Goal: Entertainment & Leisure: Consume media (video, audio)

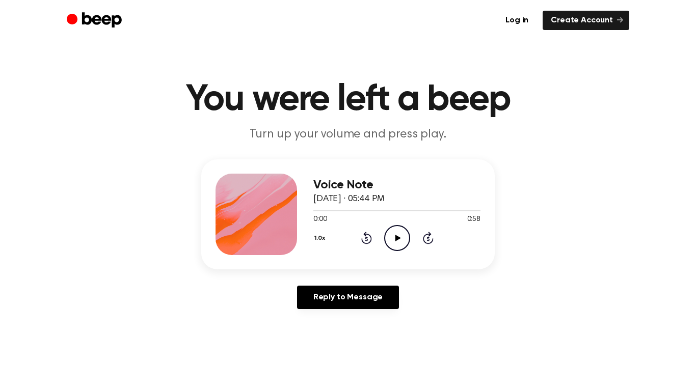
click at [386, 235] on icon "Play Audio" at bounding box center [397, 238] width 26 height 26
click at [401, 231] on icon "Pause Audio" at bounding box center [397, 238] width 26 height 26
click at [388, 248] on circle at bounding box center [397, 238] width 25 height 25
click at [393, 238] on icon "Pause Audio" at bounding box center [397, 238] width 26 height 26
click at [409, 234] on icon "Play Audio" at bounding box center [397, 238] width 26 height 26
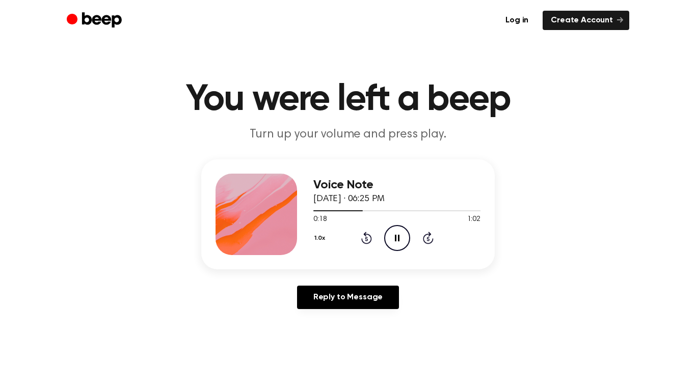
click at [395, 235] on icon at bounding box center [397, 238] width 5 height 7
click at [379, 232] on div "1.0x Rewind 5 seconds Play Audio Skip 5 seconds" at bounding box center [396, 238] width 167 height 26
click at [390, 234] on icon "Play Audio" at bounding box center [397, 238] width 26 height 26
click at [361, 239] on icon at bounding box center [366, 238] width 11 height 12
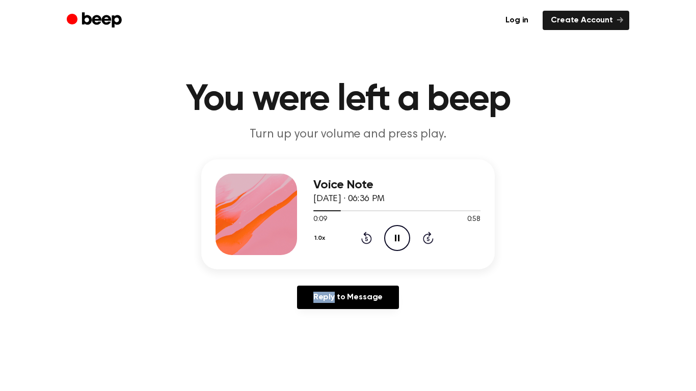
click at [361, 239] on icon at bounding box center [366, 238] width 11 height 12
click at [407, 237] on icon "Pause Audio" at bounding box center [397, 238] width 26 height 26
click at [369, 244] on icon "Rewind 5 seconds" at bounding box center [366, 237] width 11 height 13
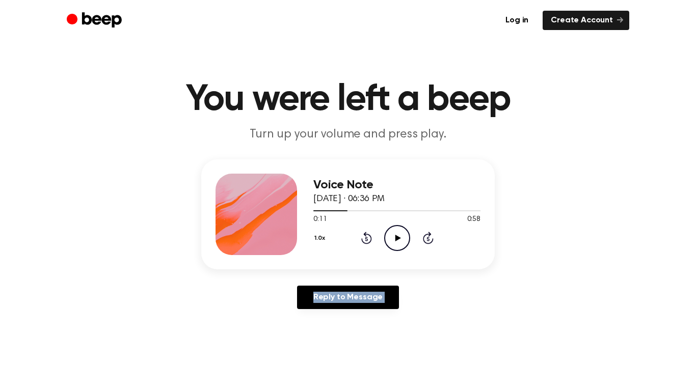
click at [369, 244] on icon "Rewind 5 seconds" at bounding box center [366, 237] width 11 height 13
click at [399, 240] on icon "Play Audio" at bounding box center [397, 238] width 26 height 26
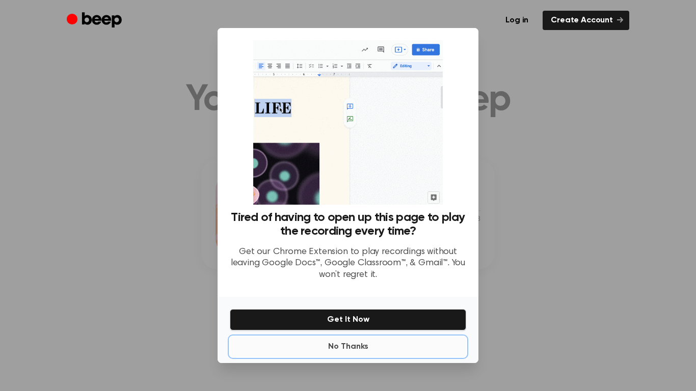
click at [417, 350] on button "No Thanks" at bounding box center [348, 347] width 236 height 20
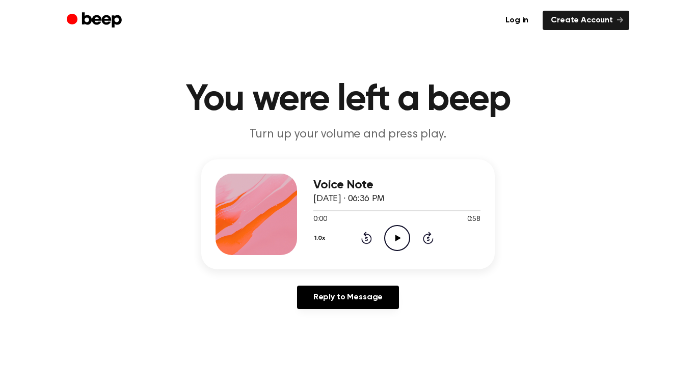
click at [394, 242] on icon "Play Audio" at bounding box center [397, 238] width 26 height 26
click at [397, 235] on icon "Pause Audio" at bounding box center [397, 238] width 26 height 26
click at [390, 230] on icon "Play Audio" at bounding box center [397, 238] width 26 height 26
click at [397, 251] on div "Voice Note [DATE] · 06:40 PM 0:30 0:30 Your browser does not support the [objec…" at bounding box center [396, 215] width 167 height 82
click at [365, 237] on icon at bounding box center [366, 239] width 3 height 4
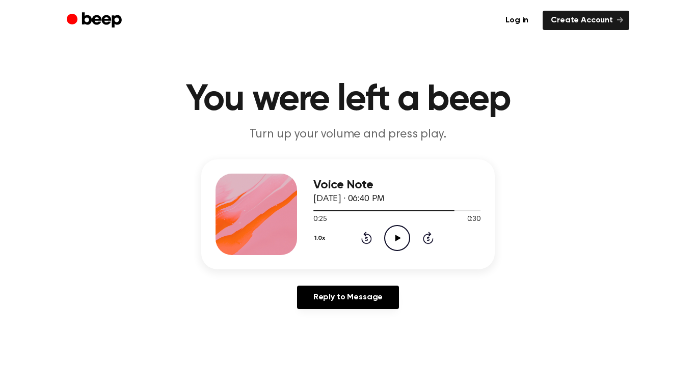
click at [365, 237] on icon at bounding box center [366, 239] width 3 height 4
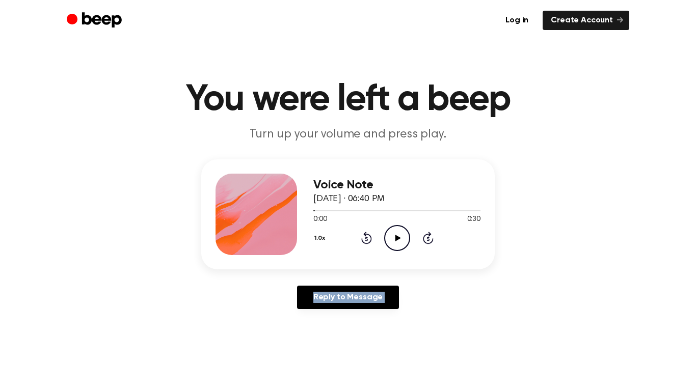
click at [365, 237] on icon at bounding box center [366, 239] width 3 height 4
click at [392, 241] on icon "Play Audio" at bounding box center [397, 238] width 26 height 26
click at [321, 237] on button "1.0x" at bounding box center [321, 238] width 16 height 17
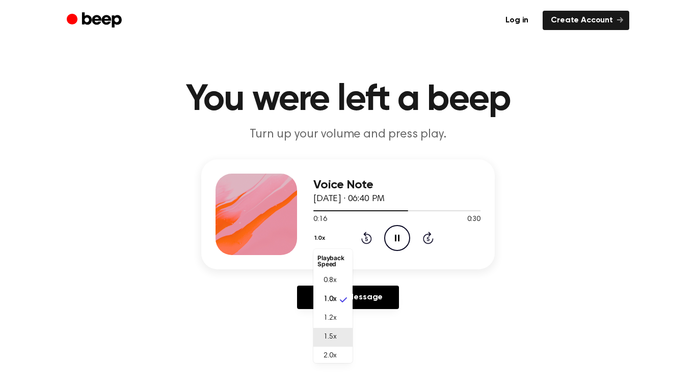
scroll to position [5, 0]
click at [334, 352] on span "2.0x" at bounding box center [330, 352] width 13 height 11
click at [369, 234] on icon "Rewind 5 seconds" at bounding box center [366, 237] width 11 height 13
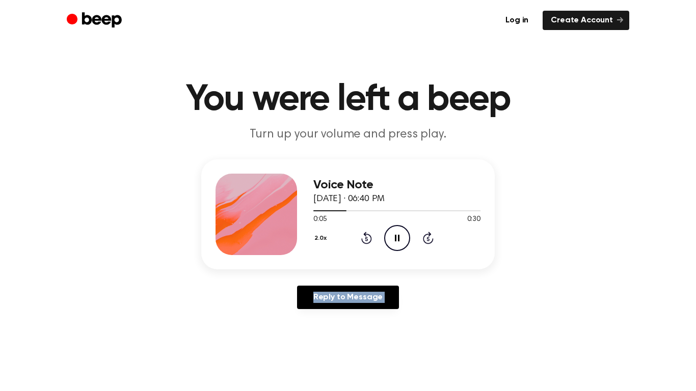
click at [369, 234] on icon "Rewind 5 seconds" at bounding box center [366, 237] width 11 height 13
click at [323, 243] on button "2.0x" at bounding box center [321, 238] width 17 height 17
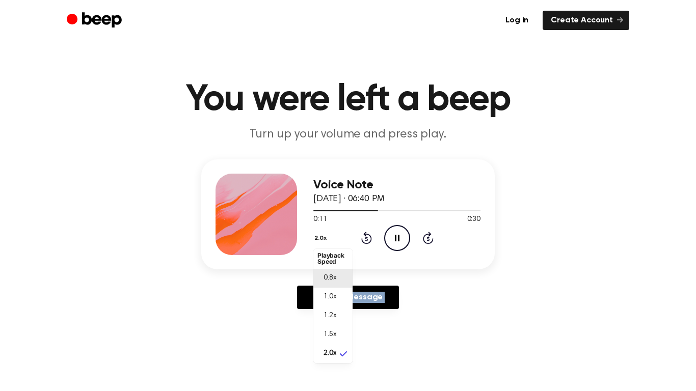
click at [329, 285] on li "0.8x" at bounding box center [332, 278] width 39 height 19
click at [315, 238] on button "0.8x" at bounding box center [322, 238] width 18 height 17
click at [335, 305] on li "1.0x" at bounding box center [332, 299] width 39 height 19
click at [399, 227] on icon "Pause Audio" at bounding box center [397, 238] width 26 height 26
click at [365, 232] on icon at bounding box center [366, 238] width 11 height 12
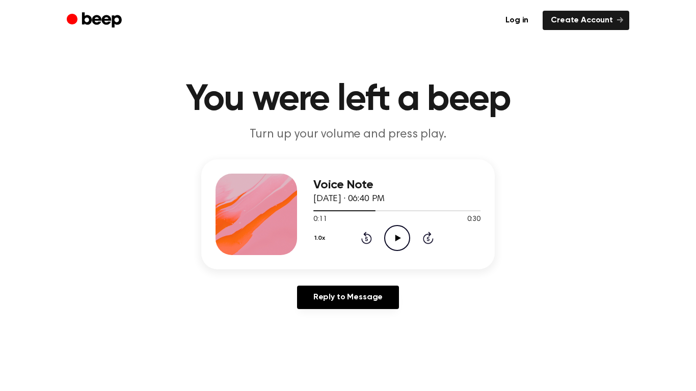
click at [364, 233] on icon at bounding box center [366, 238] width 11 height 12
click at [365, 233] on icon at bounding box center [366, 238] width 11 height 12
click at [392, 231] on icon "Play Audio" at bounding box center [397, 238] width 26 height 26
click at [388, 235] on icon "Pause Audio" at bounding box center [397, 238] width 26 height 26
